Goal: Information Seeking & Learning: Learn about a topic

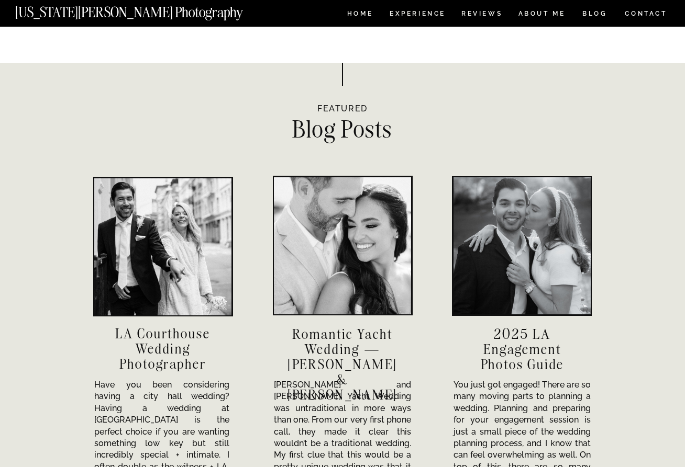
scroll to position [3232, 0]
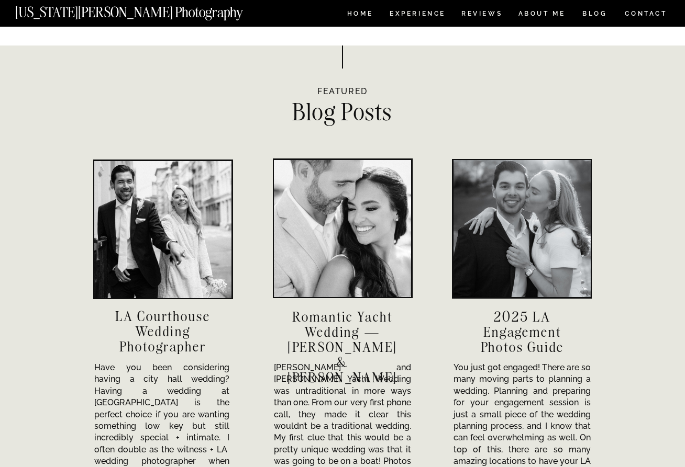
click at [366, 321] on h3 "Romantic Yacht Wedding — Sofia & Travis" at bounding box center [342, 331] width 116 height 44
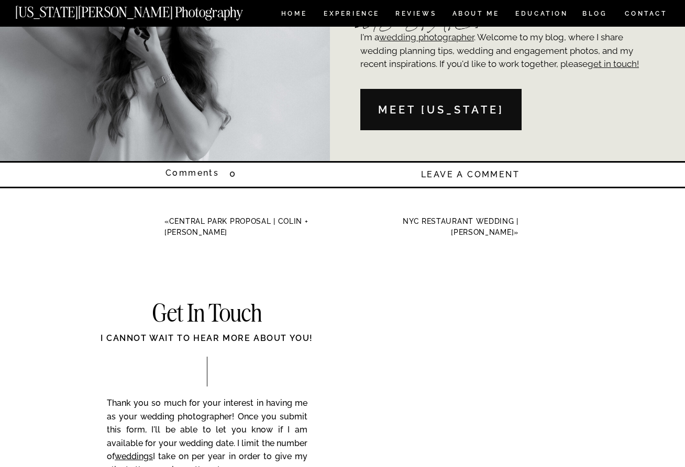
scroll to position [7941, 0]
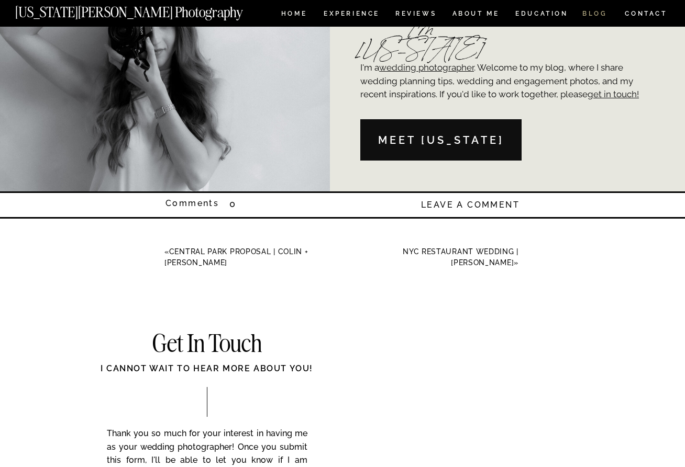
click at [585, 12] on nav "BLOG" at bounding box center [594, 14] width 25 height 9
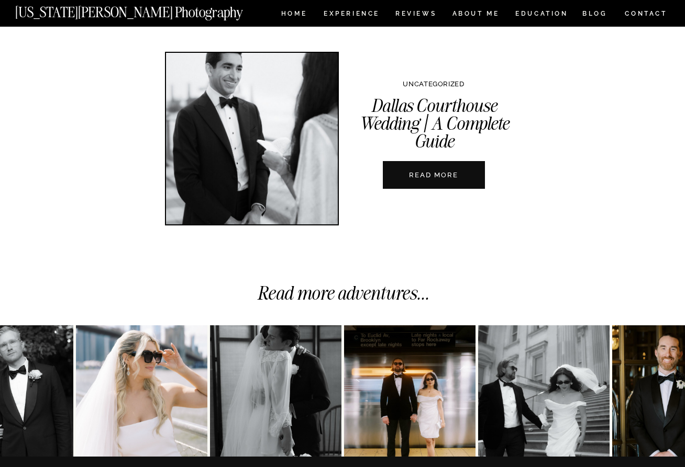
scroll to position [3745, 0]
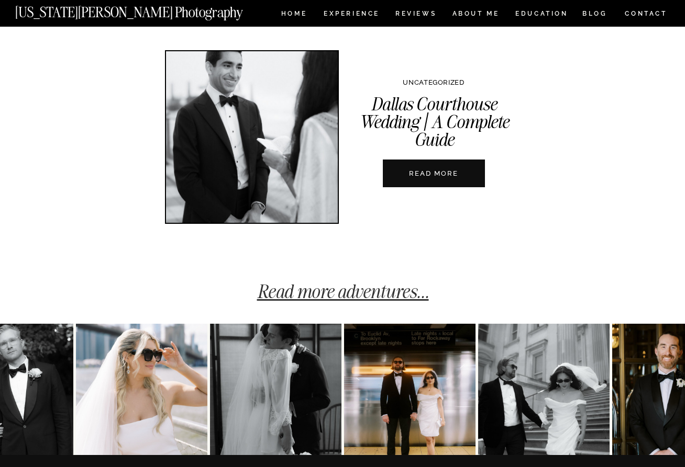
click at [377, 292] on link "Read more adventures..." at bounding box center [343, 291] width 172 height 23
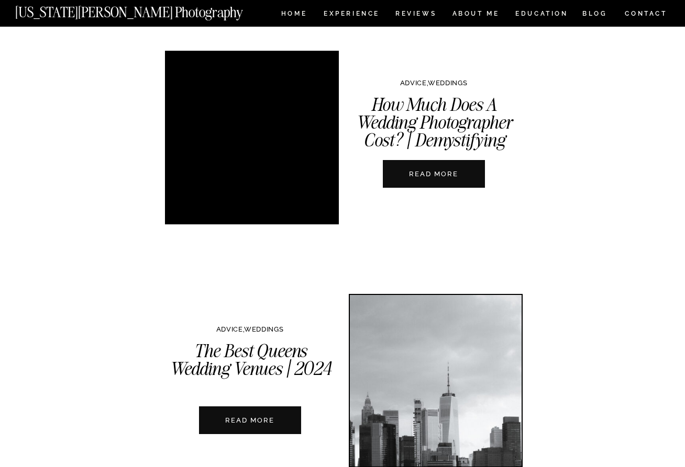
scroll to position [1276, 0]
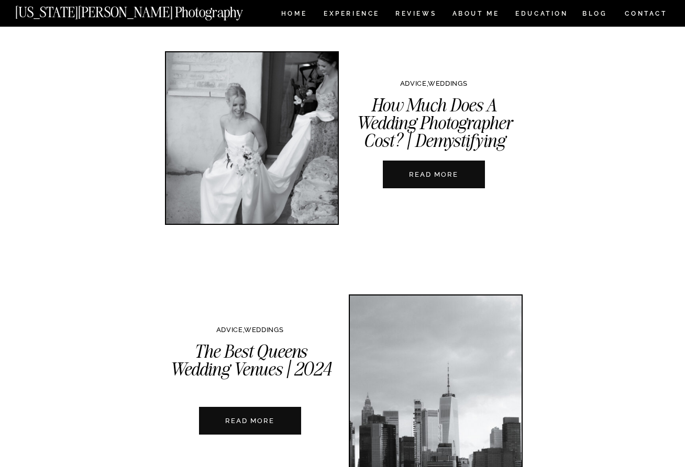
click at [438, 174] on nav "READ MORE" at bounding box center [433, 175] width 116 height 10
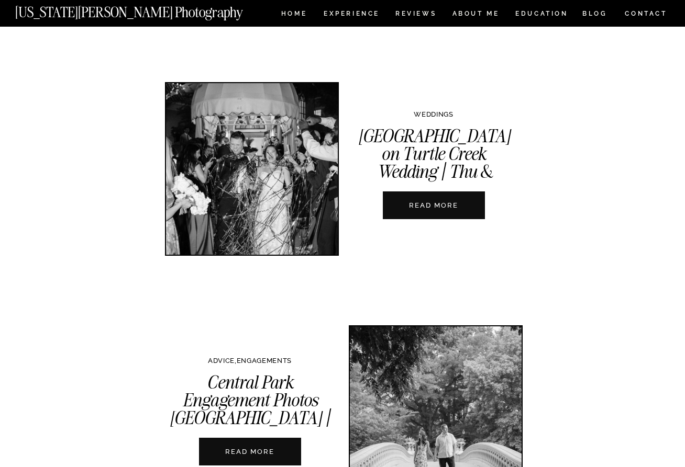
scroll to position [1736, 0]
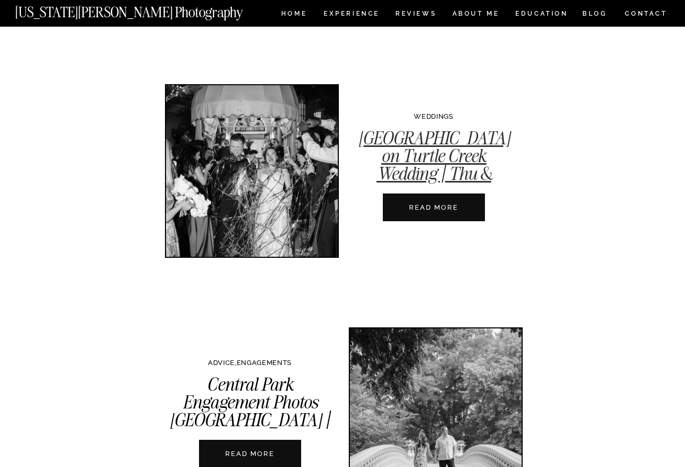
click at [430, 164] on link "Rosewood Mansion on Turtle Creek Wedding | Thu & Reilly" at bounding box center [434, 165] width 152 height 76
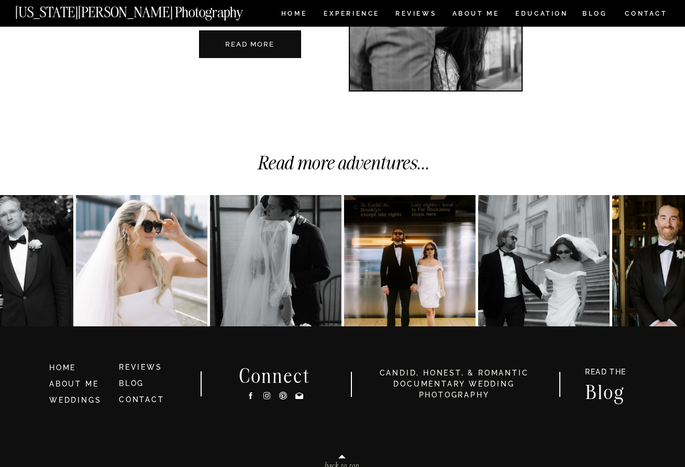
scroll to position [2682, 0]
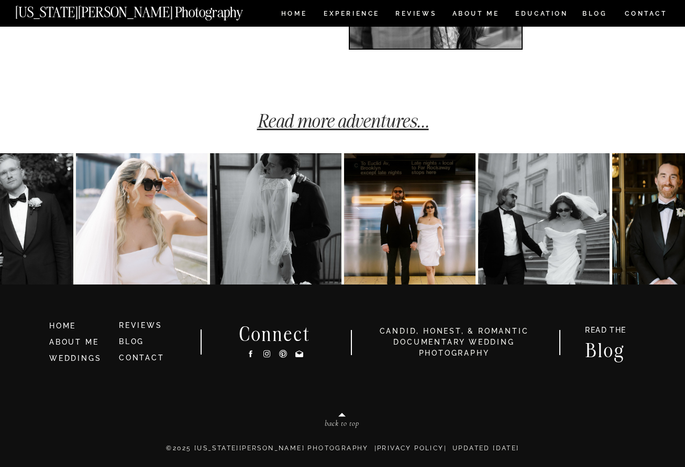
click at [363, 118] on link "Read more adventures..." at bounding box center [343, 120] width 172 height 23
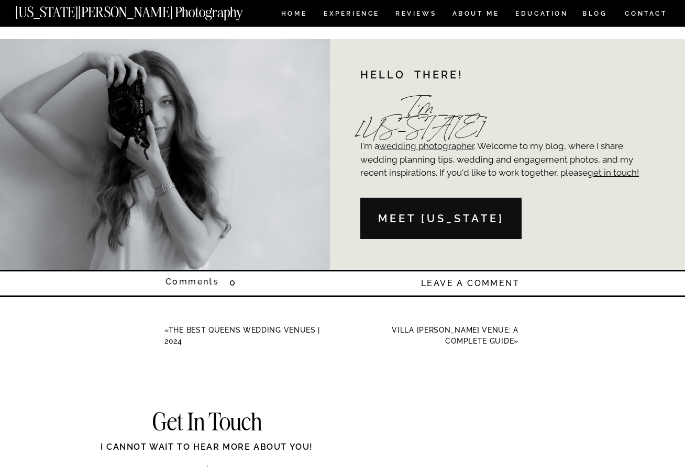
scroll to position [2476, 0]
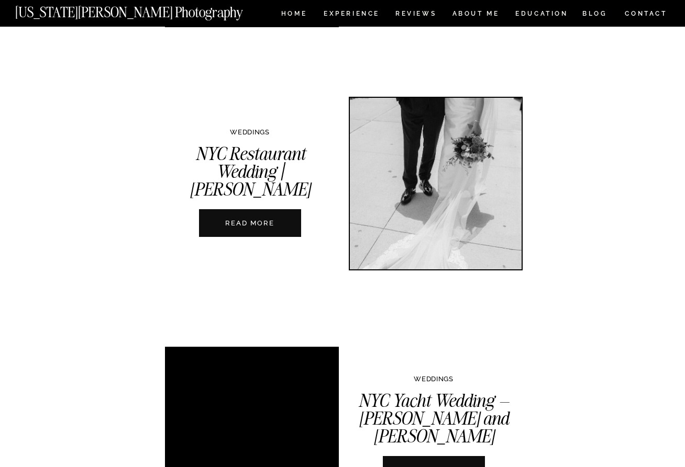
scroll to position [1752, 0]
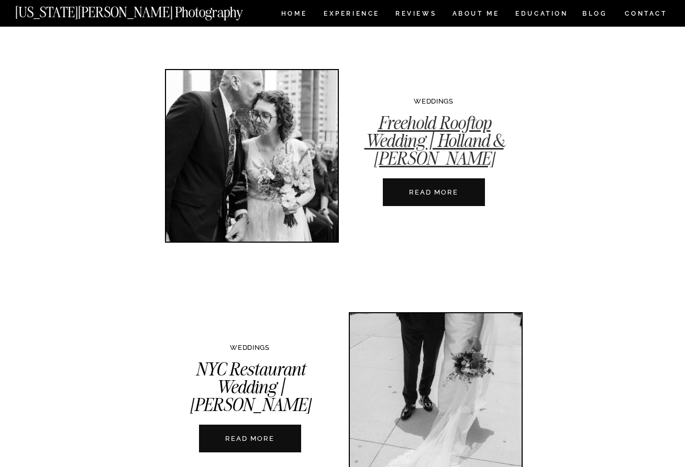
click at [408, 143] on link "Freehold Rooftop Wedding | Holland & Freddy" at bounding box center [433, 141] width 139 height 58
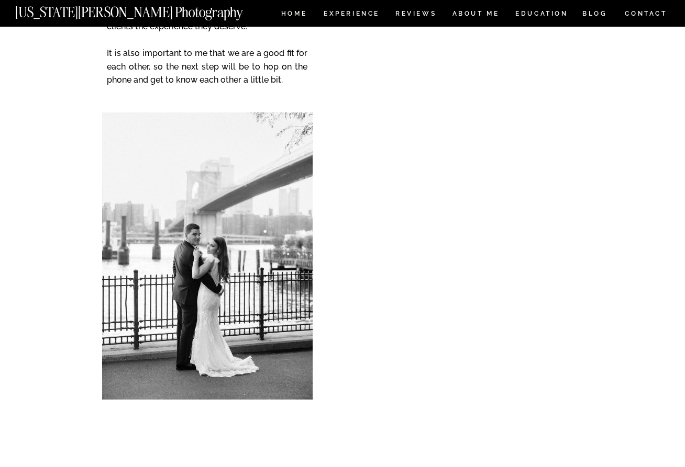
scroll to position [11532, 0]
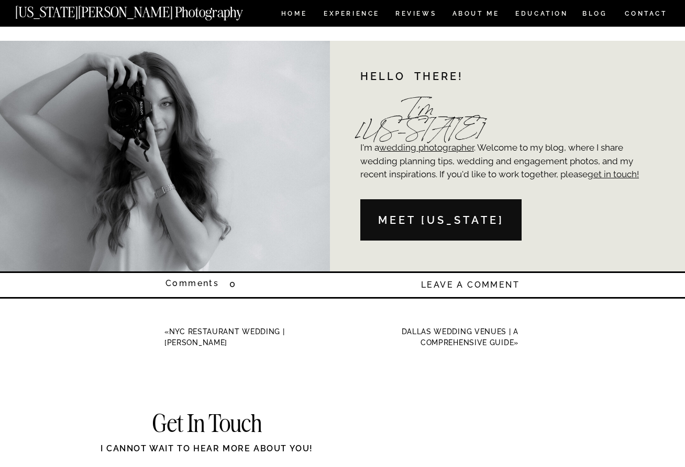
scroll to position [4256, 0]
